Goal: Information Seeking & Learning: Learn about a topic

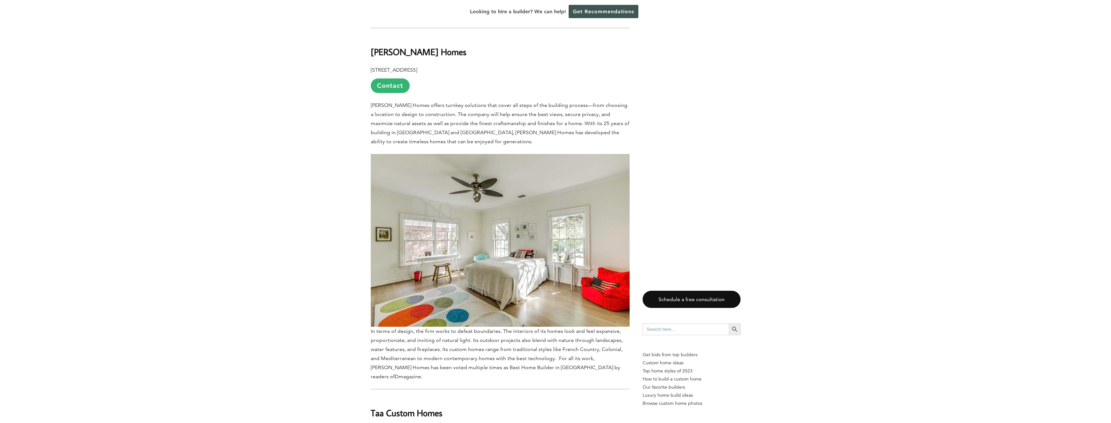
scroll to position [1136, 0]
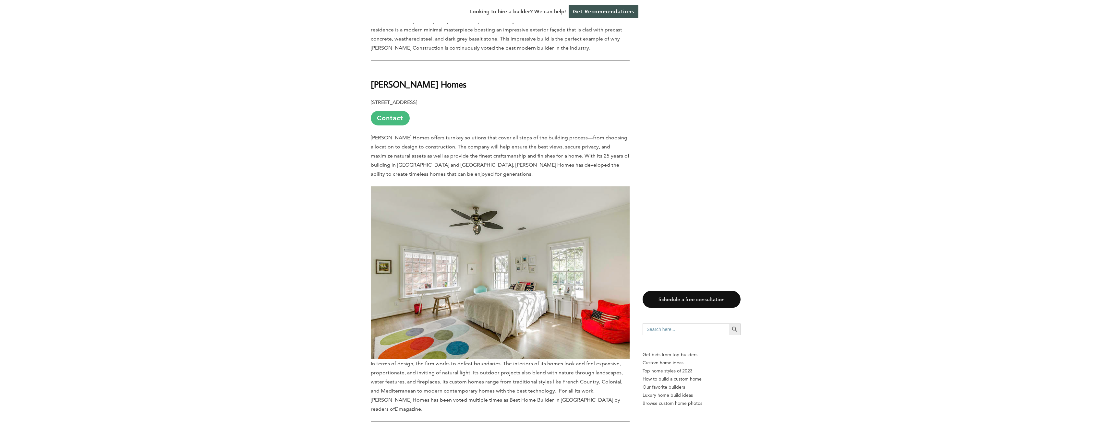
click at [380, 111] on link "Contact" at bounding box center [390, 118] width 39 height 15
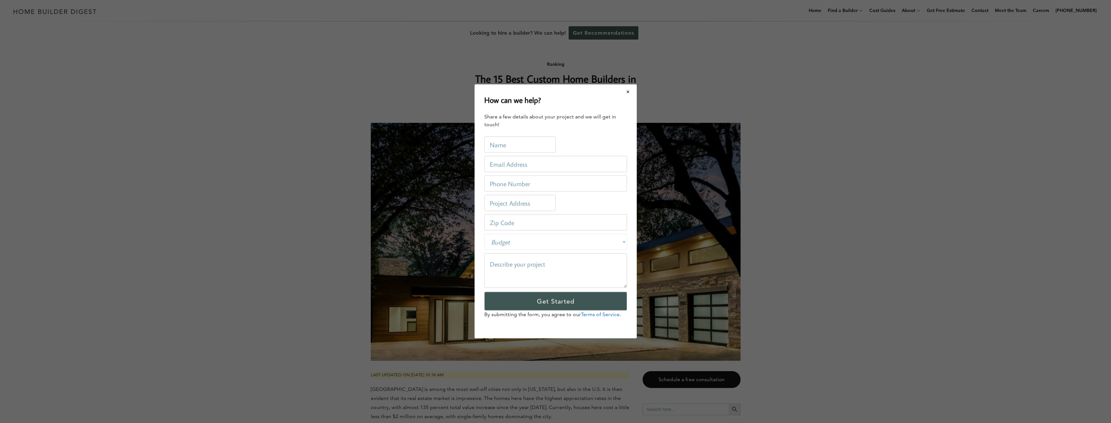
scroll to position [0, 0]
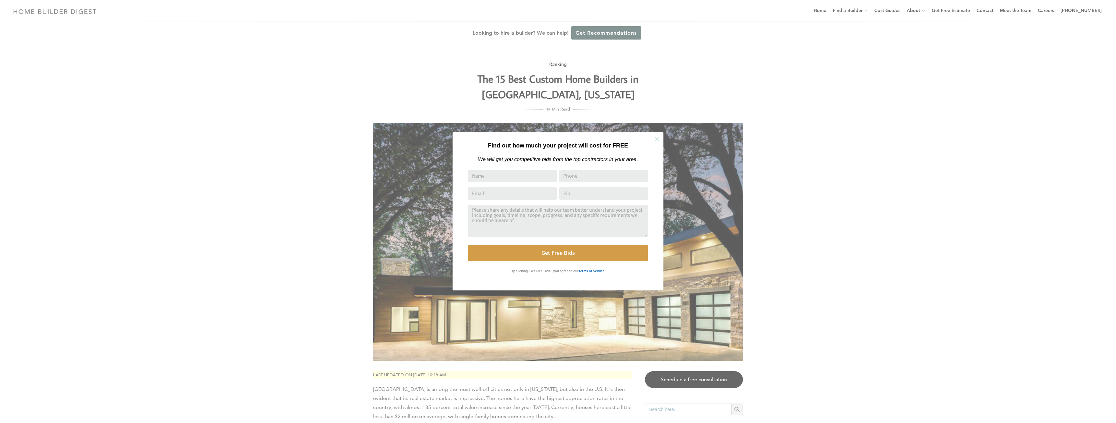
click at [659, 143] on button at bounding box center [657, 139] width 23 height 23
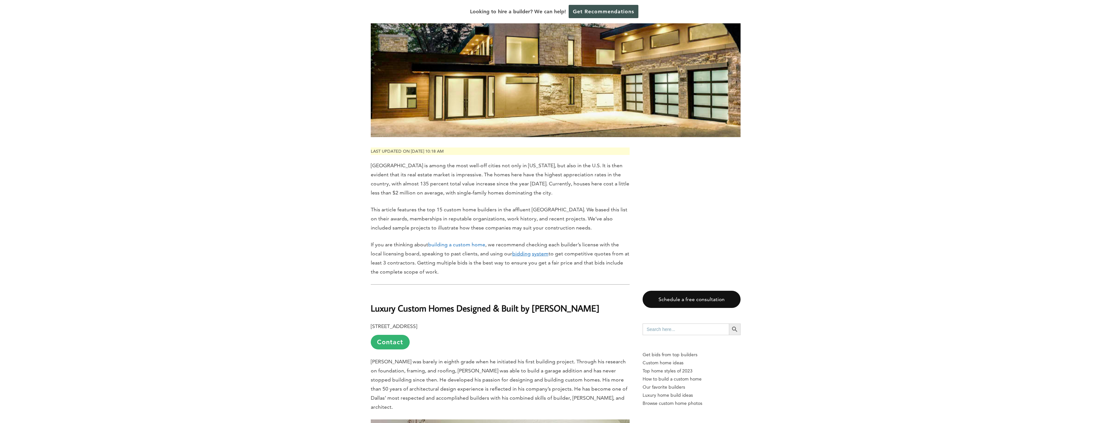
scroll to position [357, 0]
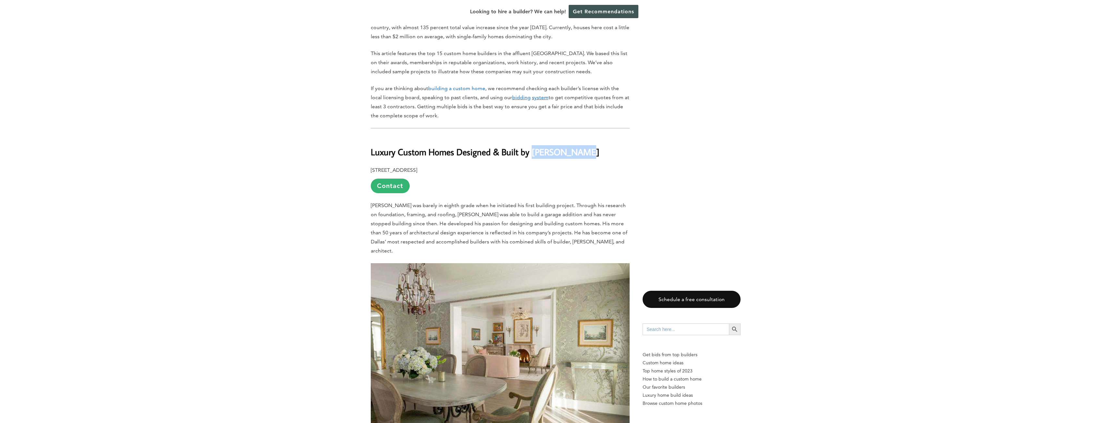
drag, startPoint x: 532, startPoint y: 135, endPoint x: 584, endPoint y: 135, distance: 51.9
click at [584, 146] on b "Luxury Custom Homes Designed & Built by [PERSON_NAME]" at bounding box center [485, 151] width 229 height 11
copy b "[PERSON_NAME]"
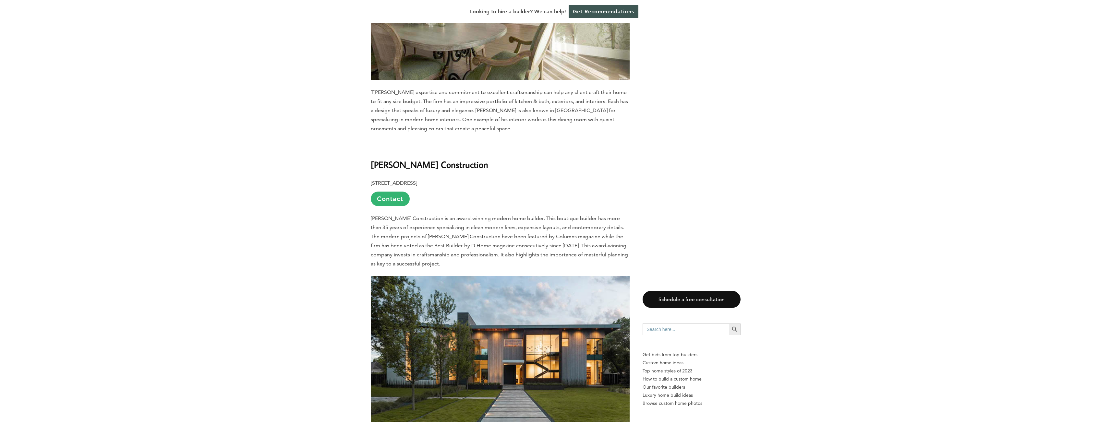
scroll to position [714, 0]
drag, startPoint x: 384, startPoint y: 138, endPoint x: 400, endPoint y: 140, distance: 16.0
click at [400, 158] on b "[PERSON_NAME] Construction" at bounding box center [429, 163] width 117 height 11
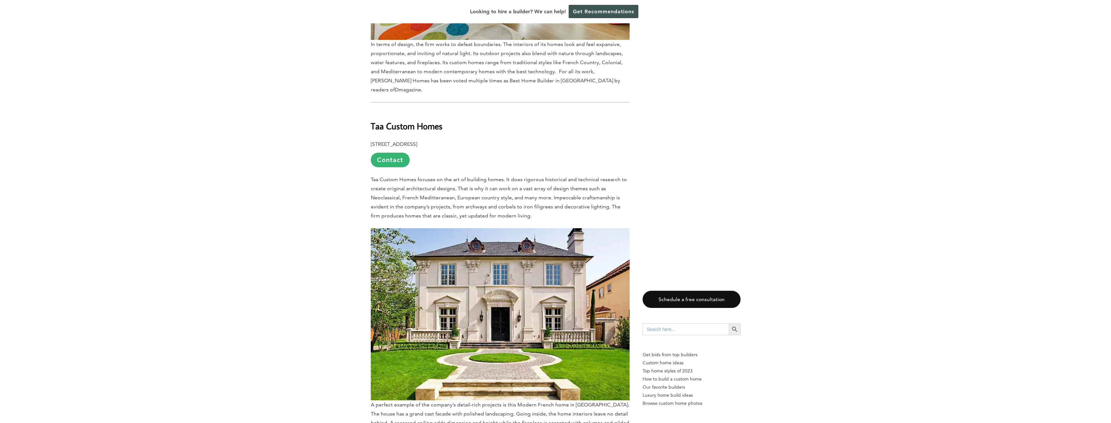
scroll to position [1492, 0]
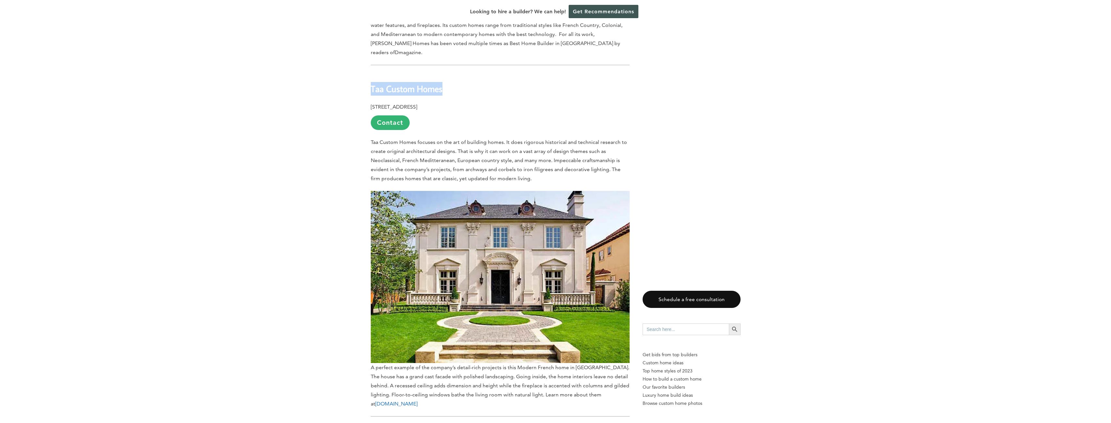
drag, startPoint x: 369, startPoint y: 55, endPoint x: 444, endPoint y: 53, distance: 75.6
copy b "Taa Custom Homes"
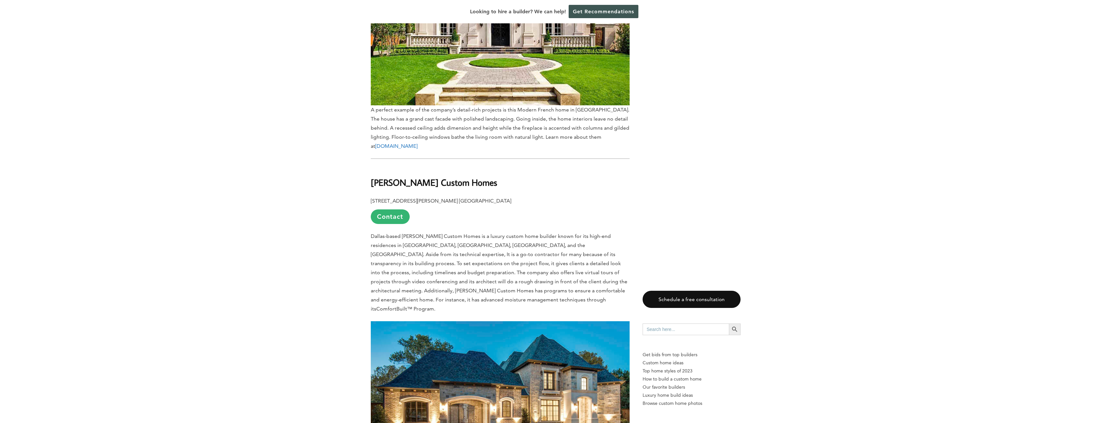
scroll to position [1784, 0]
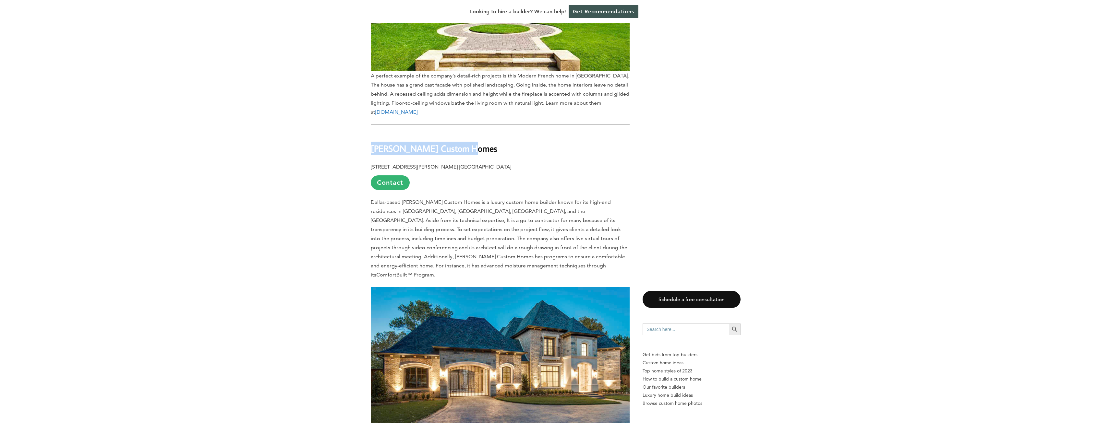
drag, startPoint x: 368, startPoint y: 111, endPoint x: 469, endPoint y: 120, distance: 102.3
copy b "[PERSON_NAME] Custom Homes"
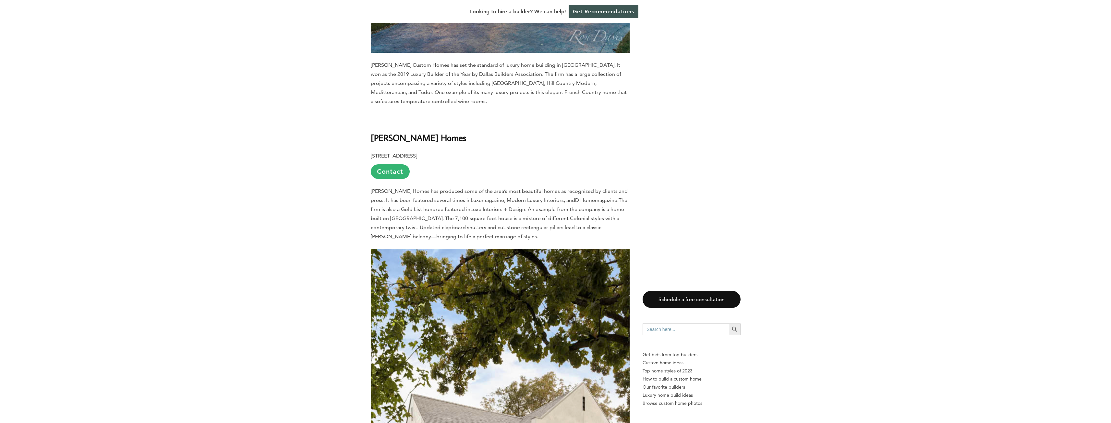
scroll to position [2206, 0]
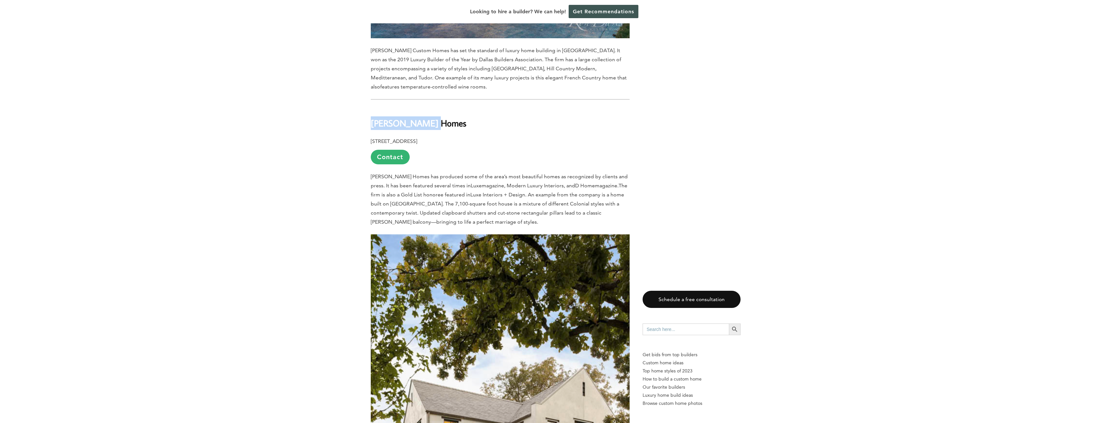
drag, startPoint x: 369, startPoint y: 81, endPoint x: 442, endPoint y: 85, distance: 73.8
copy b "[PERSON_NAME] Homes"
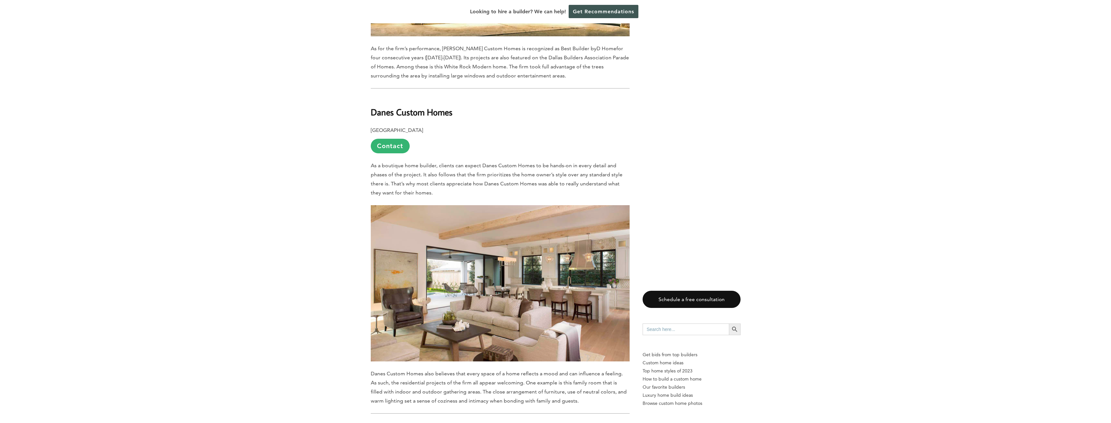
scroll to position [3180, 0]
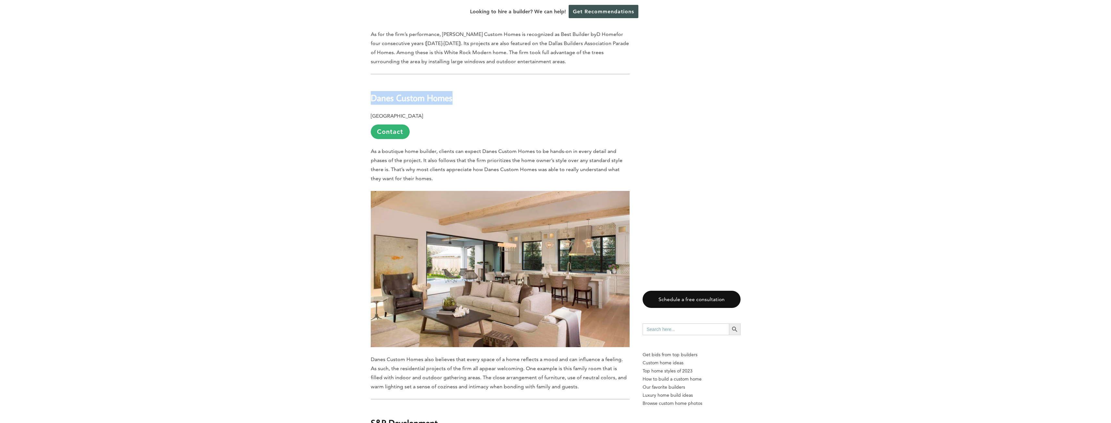
drag, startPoint x: 369, startPoint y: 31, endPoint x: 458, endPoint y: 40, distance: 89.7
click at [458, 40] on div "Last updated on [DATE] 10:18 am [GEOGRAPHIC_DATA] is among the most well-off ci…" at bounding box center [555, 420] width 391 height 6525
copy b "Danes Custom Homes"
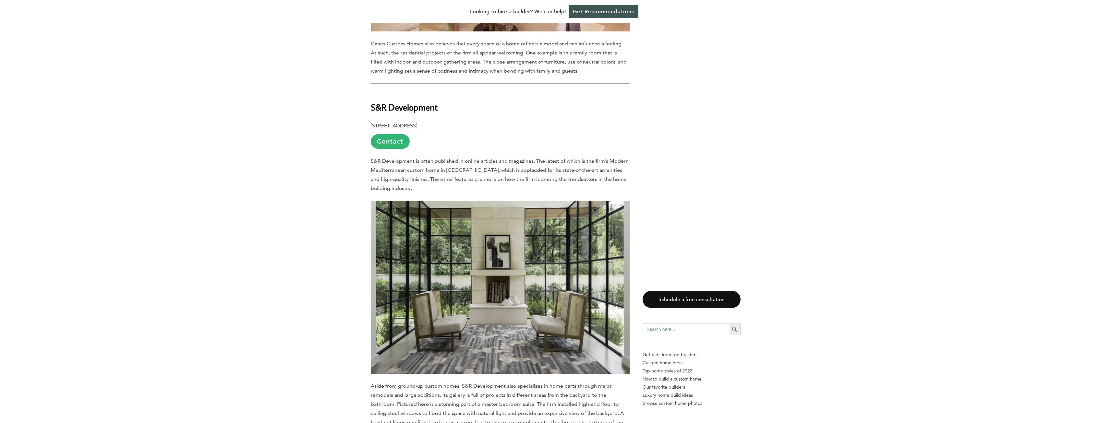
scroll to position [3495, 0]
drag, startPoint x: 370, startPoint y: 51, endPoint x: 443, endPoint y: 50, distance: 72.7
click at [443, 50] on div "Last updated on [DATE] 10:18 am [GEOGRAPHIC_DATA] is among the most well-off ci…" at bounding box center [555, 62] width 391 height 6439
copy b "S&R Development"
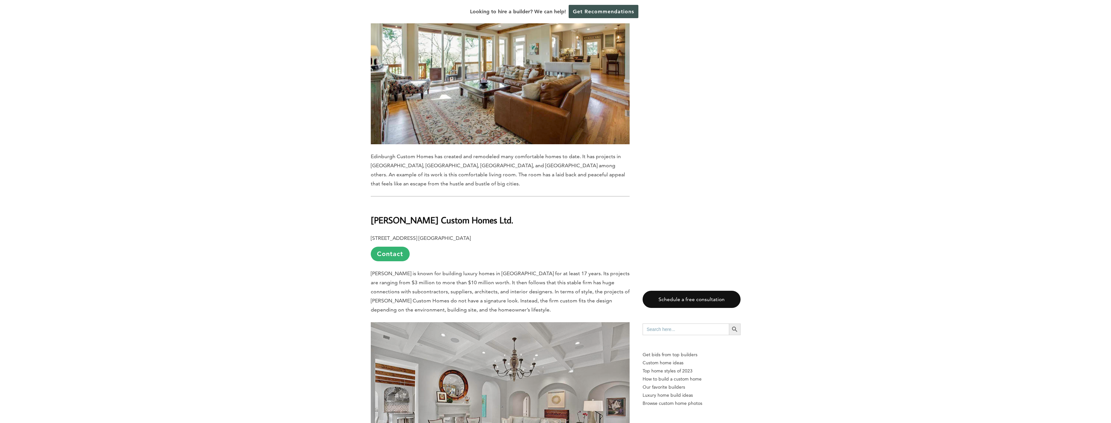
scroll to position [4144, 0]
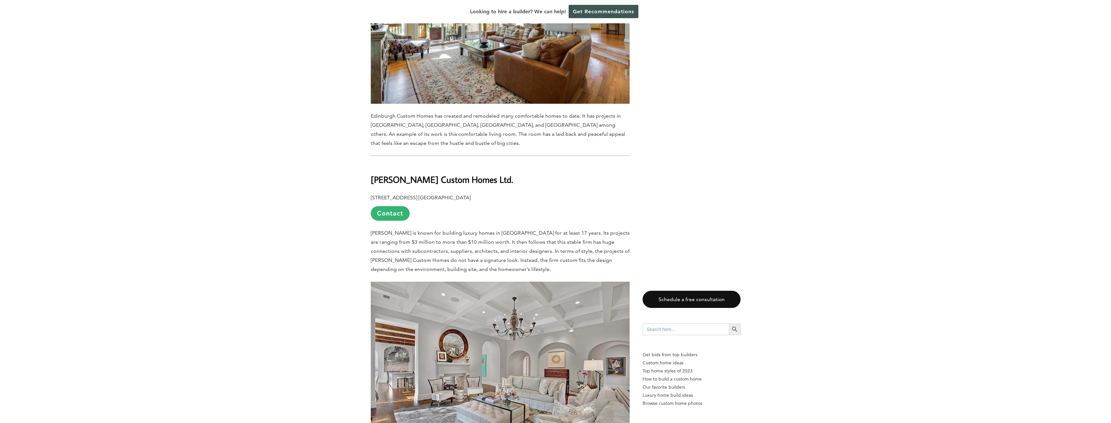
drag, startPoint x: 368, startPoint y: 119, endPoint x: 508, endPoint y: 123, distance: 139.6
copy b "[PERSON_NAME] Custom Homes Ltd."
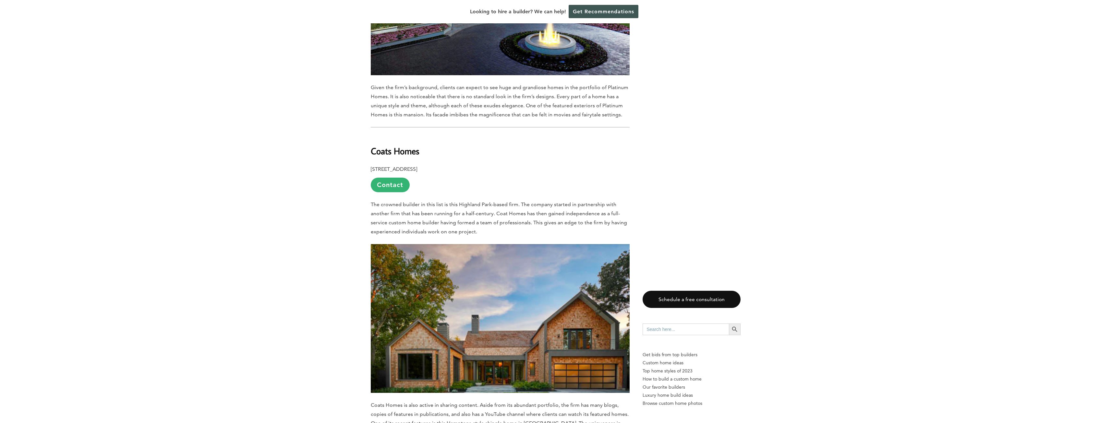
scroll to position [5669, 0]
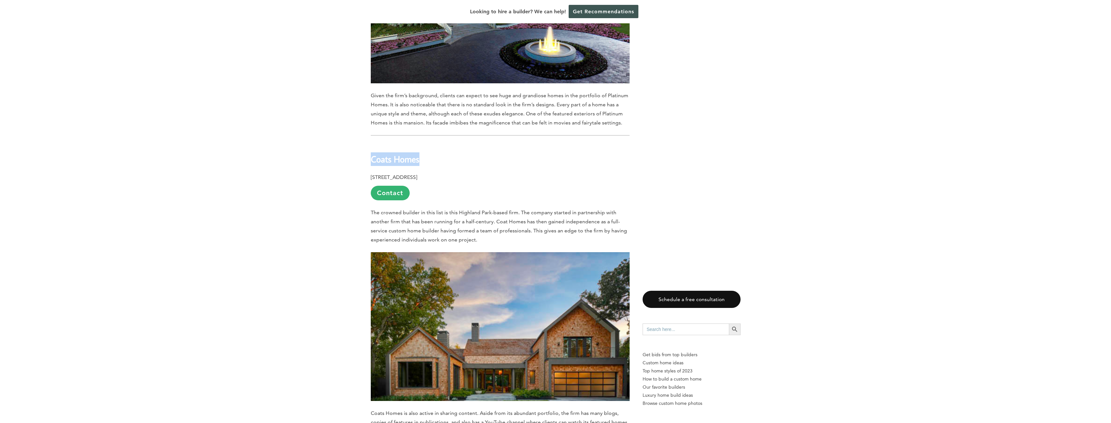
drag, startPoint x: 362, startPoint y: 72, endPoint x: 421, endPoint y: 70, distance: 58.8
copy b "Coats Homes"
